Goal: Information Seeking & Learning: Learn about a topic

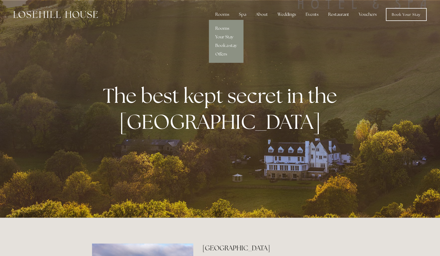
click at [221, 28] on link "Rooms" at bounding box center [226, 28] width 35 height 9
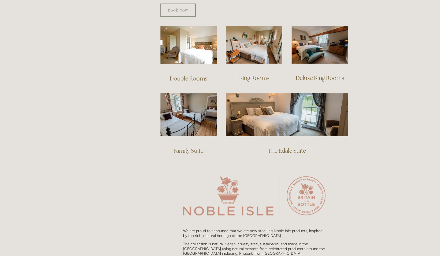
scroll to position [375, 0]
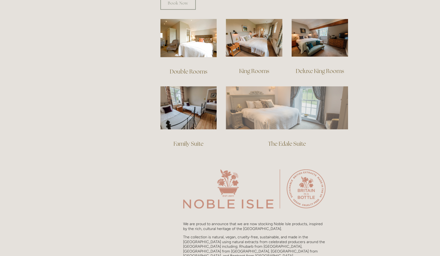
click at [280, 106] on img at bounding box center [287, 107] width 122 height 43
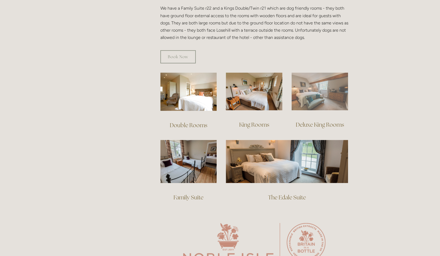
click at [317, 91] on img at bounding box center [319, 91] width 57 height 38
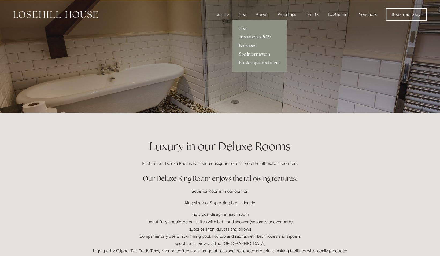
click at [243, 44] on link "Packages" at bounding box center [259, 45] width 54 height 9
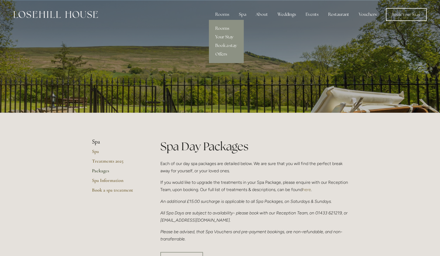
click at [224, 36] on link "Your Stay" at bounding box center [226, 37] width 35 height 9
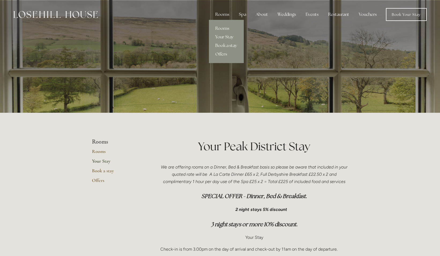
click at [224, 14] on div "Rooms" at bounding box center [222, 14] width 23 height 11
